Goal: Transaction & Acquisition: Download file/media

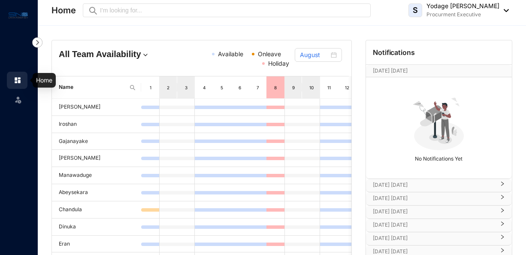
click at [17, 82] on img at bounding box center [18, 80] width 8 height 8
click at [36, 40] on img at bounding box center [37, 42] width 10 height 10
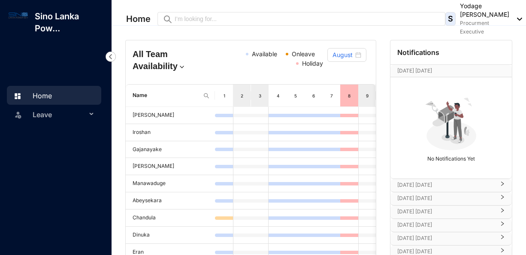
click at [52, 93] on link "Home" at bounding box center [31, 95] width 41 height 9
click at [512, 18] on img at bounding box center [516, 19] width 9 height 3
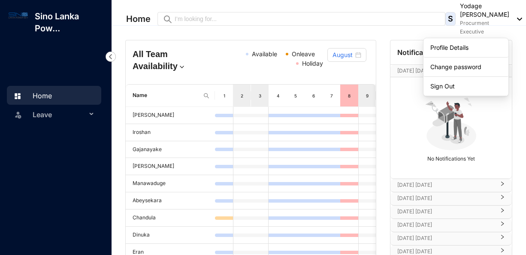
click at [41, 112] on span "Leave" at bounding box center [60, 114] width 54 height 17
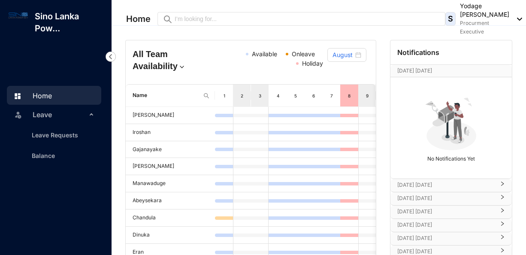
click at [111, 55] on img at bounding box center [110, 56] width 10 height 10
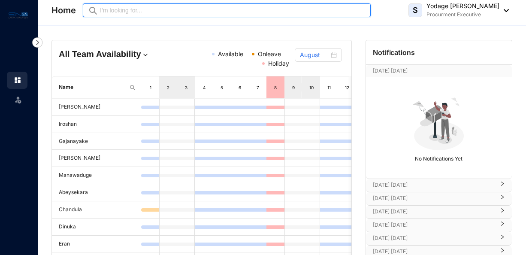
click at [154, 11] on input "text" at bounding box center [232, 10] width 265 height 9
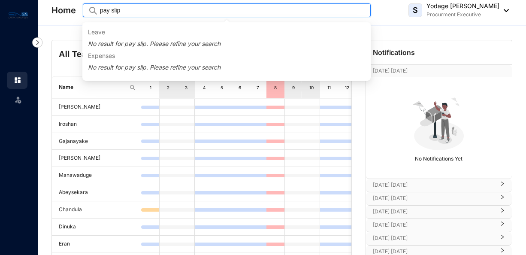
type input "pay slip"
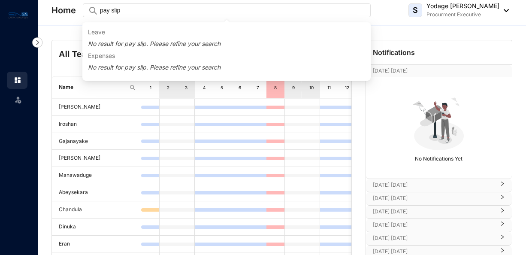
click at [55, 35] on div "All Team Availability Available Onleave Holiday August Name 1 2 3 4 5 6 7 8 9 1…" at bounding box center [282, 228] width 488 height 404
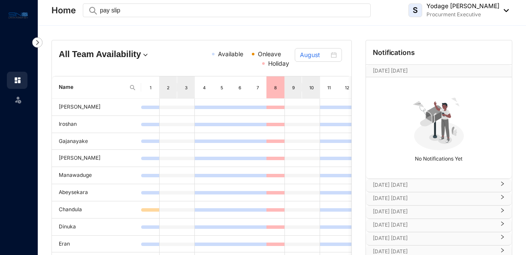
click at [141, 56] on img at bounding box center [145, 55] width 9 height 9
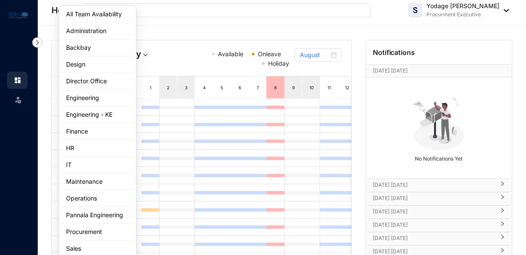
click at [161, 48] on div "All Team Availability Available Onleave Holiday August" at bounding box center [201, 58] width 299 height 36
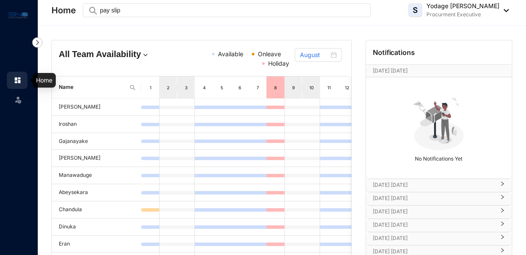
click at [19, 81] on img at bounding box center [18, 80] width 8 height 8
click at [17, 16] on img at bounding box center [18, 15] width 19 height 10
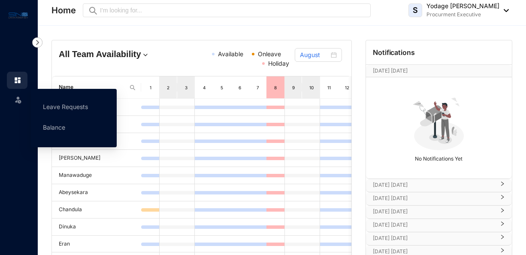
click at [18, 99] on img at bounding box center [18, 99] width 9 height 9
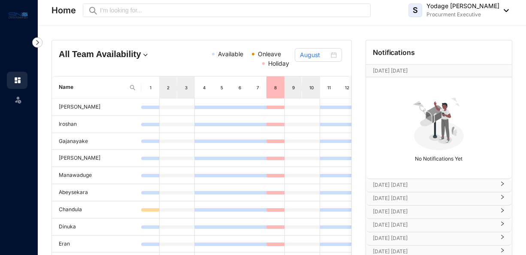
scroll to position [171, 0]
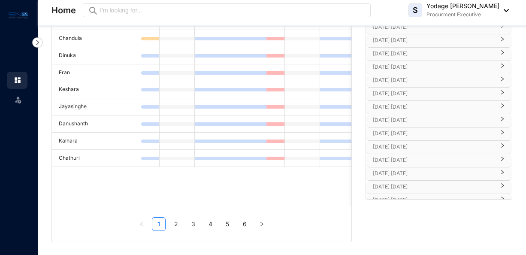
click at [519, 250] on div "All Team Availability Available Onleave Holiday August Name 1 2 3 4 5 6 7 8 9 1…" at bounding box center [282, 55] width 488 height 401
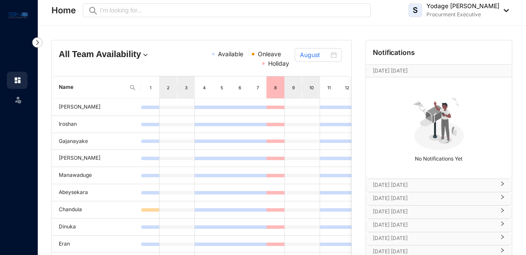
click at [506, 9] on img at bounding box center [503, 10] width 9 height 3
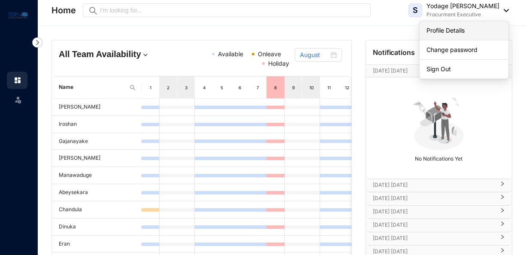
click at [457, 30] on link "Profile Details" at bounding box center [463, 30] width 75 height 9
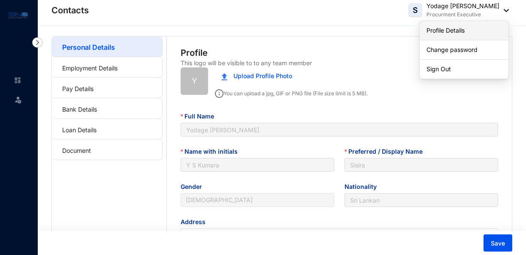
type input "[DATE]"
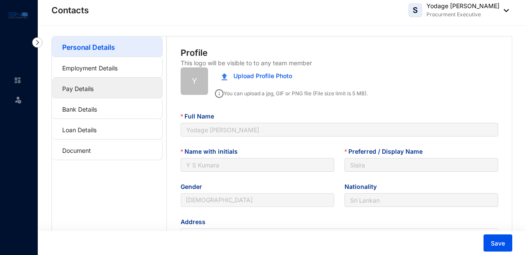
click at [93, 90] on link "Pay Details" at bounding box center [77, 88] width 31 height 7
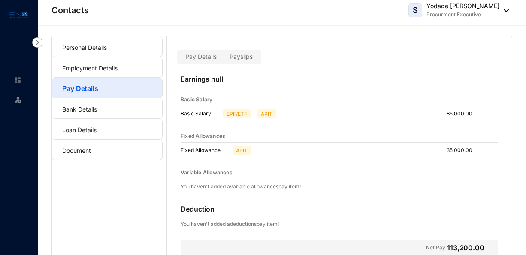
click at [243, 55] on span "Payslips" at bounding box center [240, 56] width 23 height 7
click at [223, 59] on input "Payslips" at bounding box center [223, 59] width 0 height 0
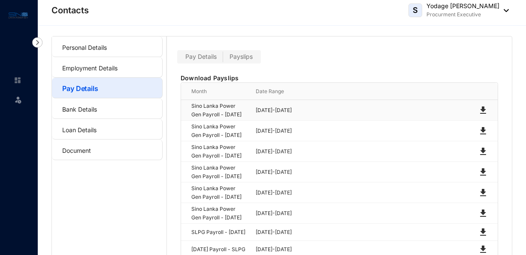
click at [485, 114] on img at bounding box center [483, 110] width 10 height 10
